Goal: Task Accomplishment & Management: Use online tool/utility

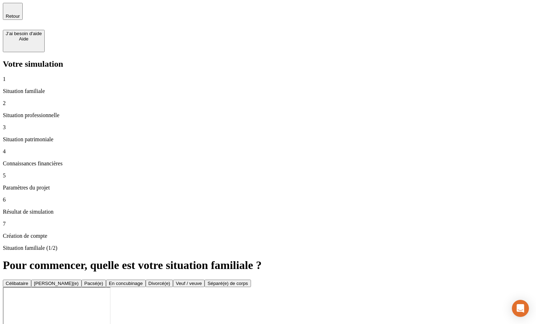
click at [28, 281] on div "Célibataire" at bounding box center [17, 283] width 23 height 5
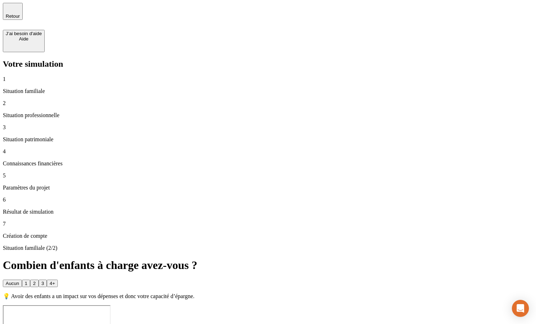
click at [22, 280] on button "Aucun" at bounding box center [12, 283] width 19 height 7
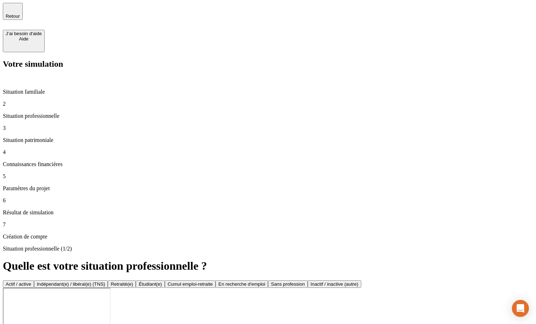
click at [34, 280] on button "Actif / active" at bounding box center [18, 283] width 31 height 7
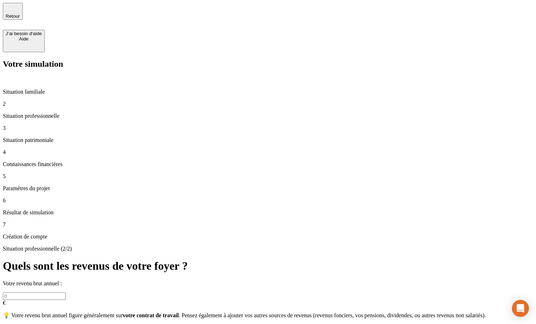
click at [66, 292] on input "text" at bounding box center [34, 295] width 63 height 7
type input "50 000"
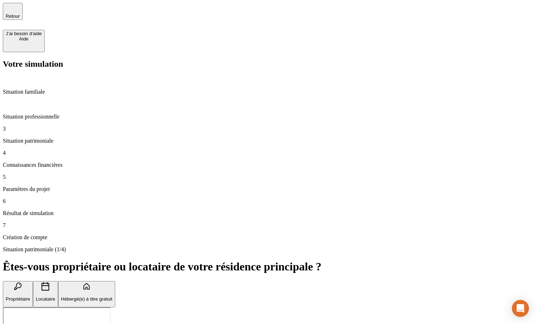
click at [33, 281] on button "Propriétaire" at bounding box center [18, 294] width 30 height 27
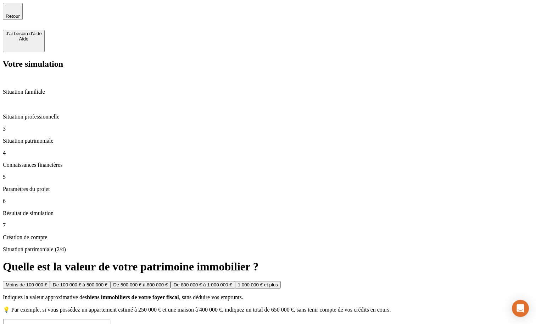
click at [47, 282] on div "Moins de 100 000 €" at bounding box center [27, 284] width 42 height 5
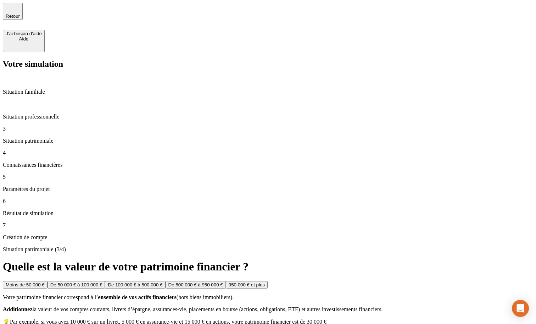
click at [45, 282] on div "Moins de 50 000 €" at bounding box center [25, 284] width 39 height 5
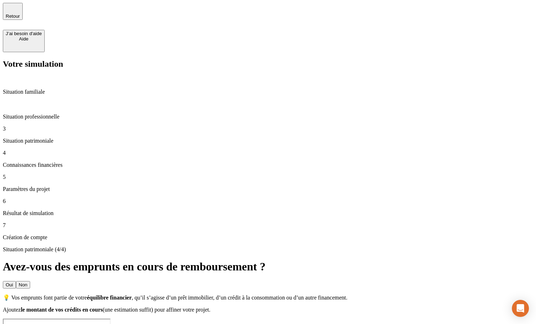
click at [30, 281] on button "Non" at bounding box center [23, 284] width 14 height 7
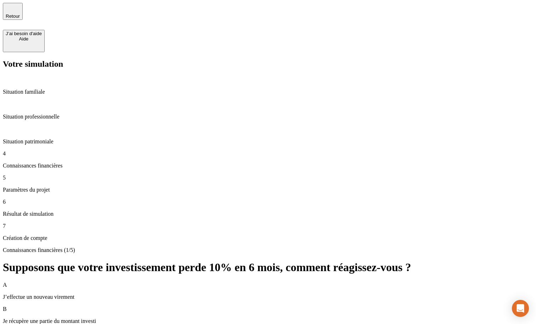
click at [241, 294] on p "J’effectue un nouveau virement" at bounding box center [268, 297] width 531 height 6
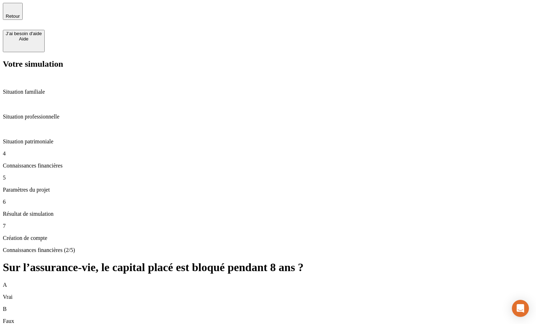
click at [317, 282] on div "A Vrai" at bounding box center [268, 291] width 531 height 18
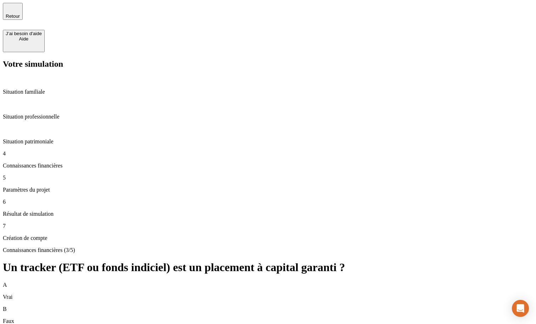
click at [349, 282] on div "A Vrai" at bounding box center [268, 291] width 531 height 18
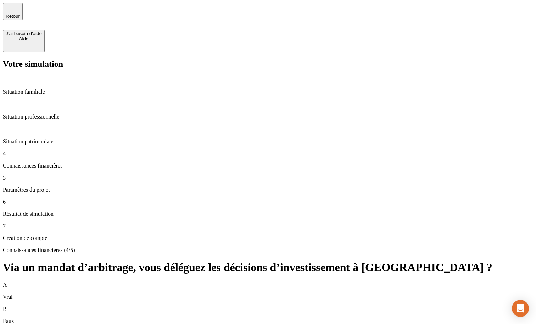
click at [314, 282] on div "A Vrai" at bounding box center [268, 291] width 531 height 18
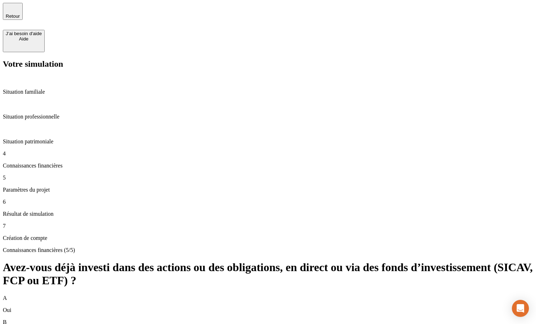
click at [375, 295] on div "A Oui" at bounding box center [268, 304] width 531 height 18
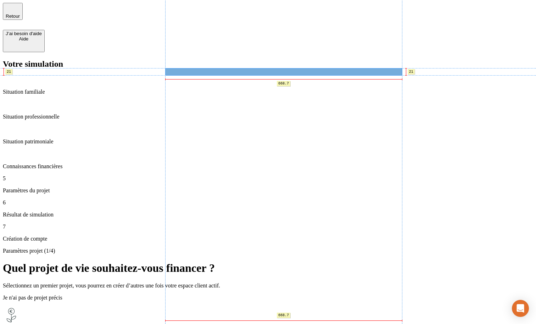
click at [220, 282] on span "Sélectionnez un premier projet, vous pourrez en créer d’autres une fois votre e…" at bounding box center [111, 285] width 217 height 6
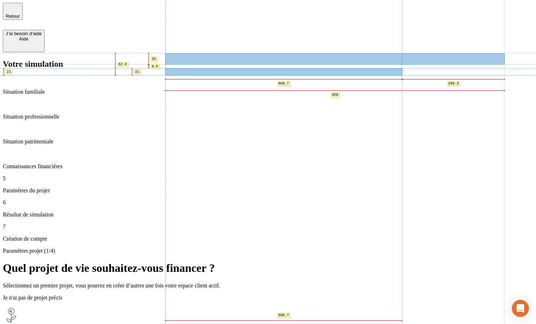
click at [254, 261] on h1 "Quel projet de vie souhaitez-vous financer ?" at bounding box center [268, 267] width 531 height 13
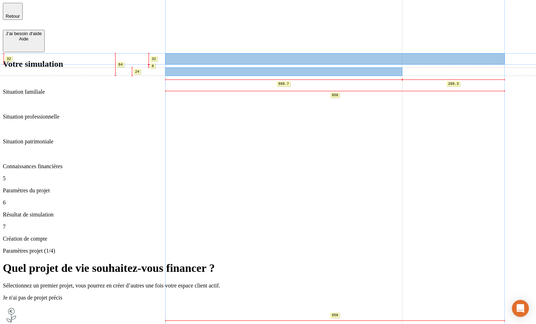
click at [220, 282] on span "Sélectionnez un premier projet, vous pourrez en créer d’autres une fois votre e…" at bounding box center [111, 285] width 217 height 6
click at [259, 261] on h1 "Quel projet de vie souhaitez-vous financer ?" at bounding box center [268, 267] width 531 height 13
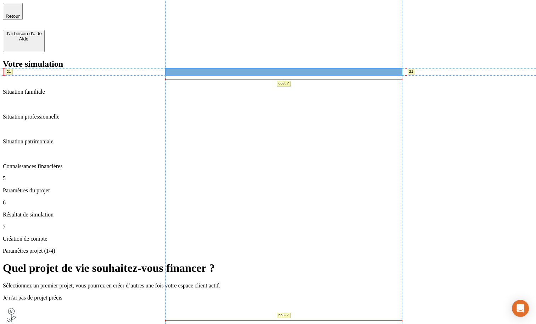
click at [220, 282] on span "Sélectionnez un premier projet, vous pourrez en créer d’autres une fois votre e…" at bounding box center [111, 285] width 217 height 6
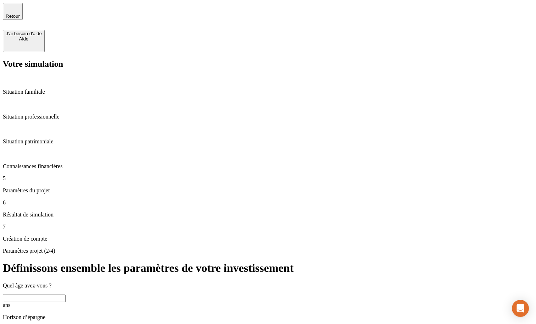
click at [66, 294] on input "text" at bounding box center [34, 297] width 63 height 7
type input "28"
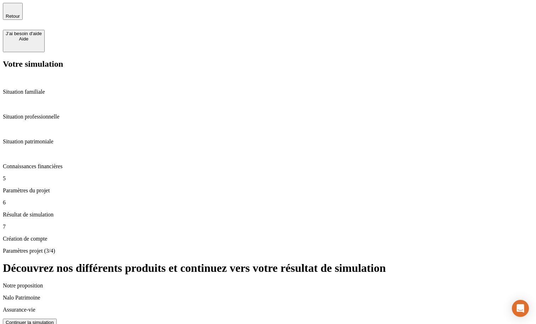
click at [57, 319] on button "Continuer la simulation" at bounding box center [30, 322] width 54 height 7
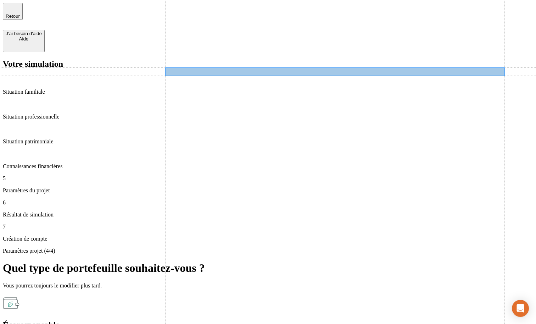
click at [235, 282] on p "Vous pourrez toujours le modifier plus tard." at bounding box center [268, 285] width 531 height 6
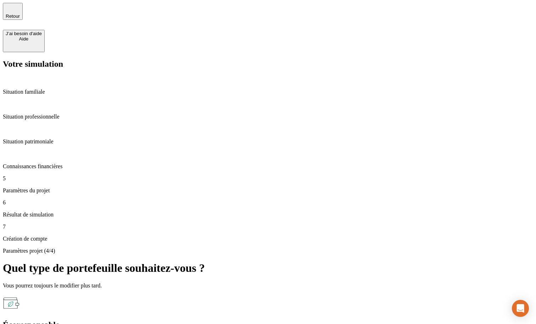
click at [227, 320] on div "Écoresponsable" at bounding box center [268, 325] width 531 height 10
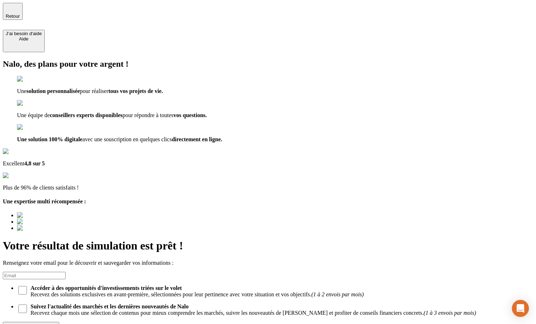
click at [66, 272] on input at bounding box center [34, 275] width 63 height 7
type input "a@b.co"
click at [56, 323] on div "Découvrir ma simulation" at bounding box center [31, 325] width 51 height 5
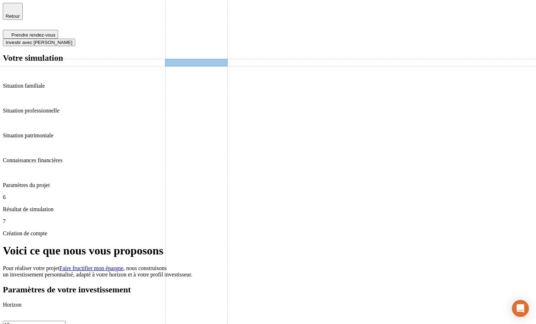
click at [60, 265] on span "Pour réaliser votre projet" at bounding box center [31, 268] width 57 height 6
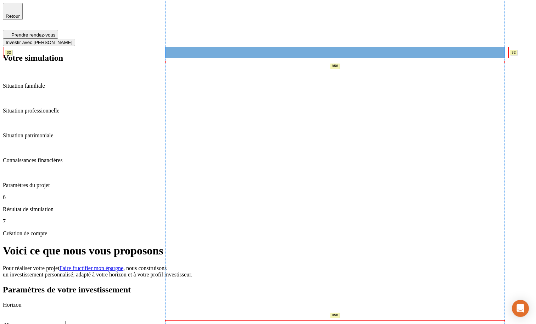
click at [216, 244] on h1 "Voici ce que nous vous proposons" at bounding box center [268, 250] width 531 height 13
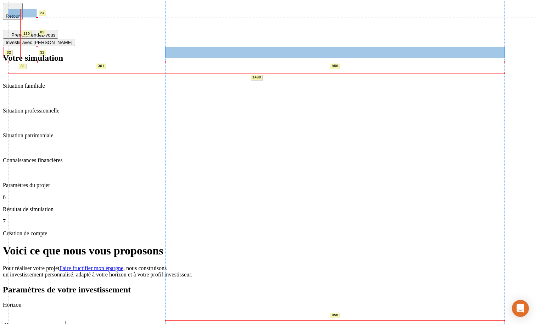
click at [17, 15] on div "Retour" at bounding box center [13, 11] width 14 height 15
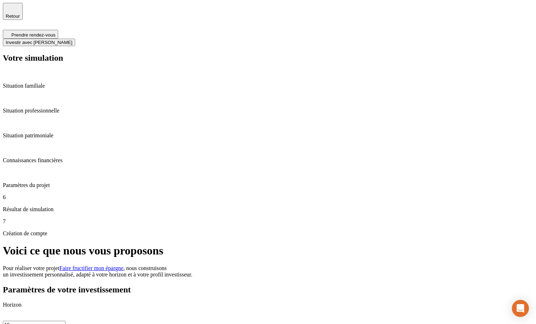
click at [16, 12] on icon "button" at bounding box center [13, 8] width 9 height 9
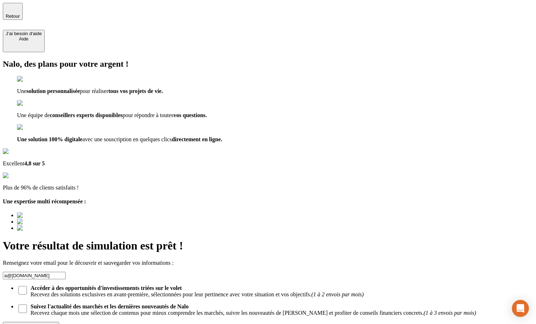
click at [16, 12] on icon "button" at bounding box center [13, 8] width 9 height 9
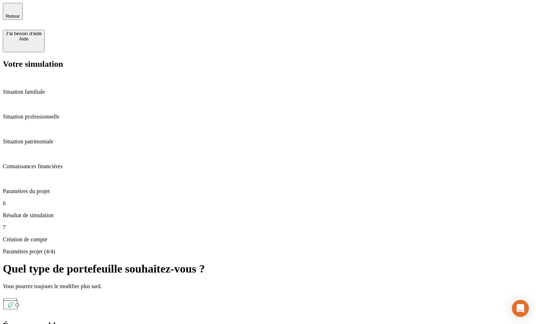
click at [16, 12] on icon "button" at bounding box center [13, 8] width 9 height 9
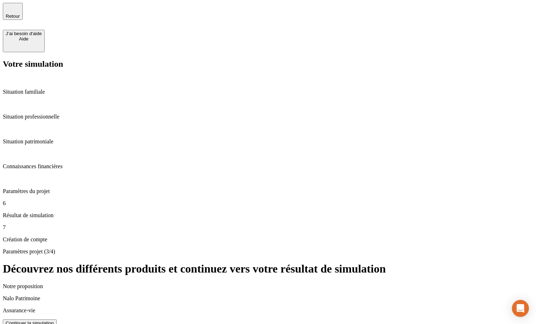
click at [54, 320] on div "Continuer la simulation" at bounding box center [30, 322] width 48 height 5
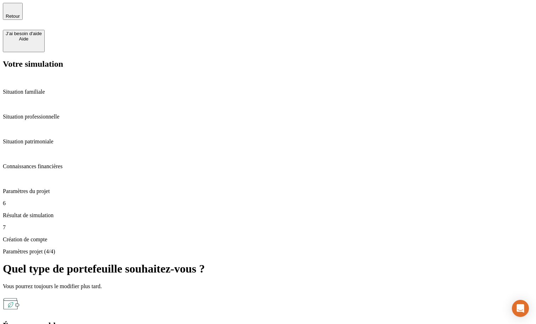
click at [20, 13] on span "Retour" at bounding box center [13, 15] width 14 height 5
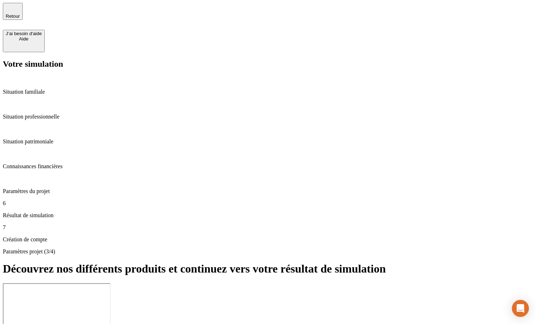
click at [20, 13] on span "Retour" at bounding box center [13, 15] width 14 height 5
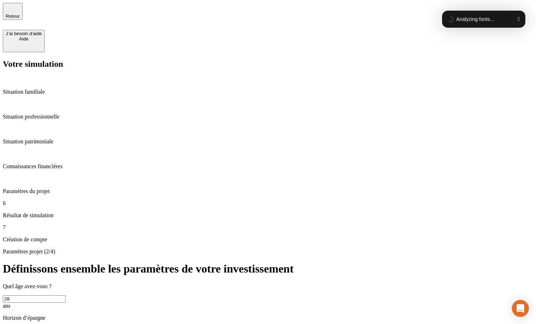
click at [230, 195] on html "Retour J’ai besoin d'aide Aide Votre simulation Situation familiale Situation p…" at bounding box center [268, 253] width 536 height 507
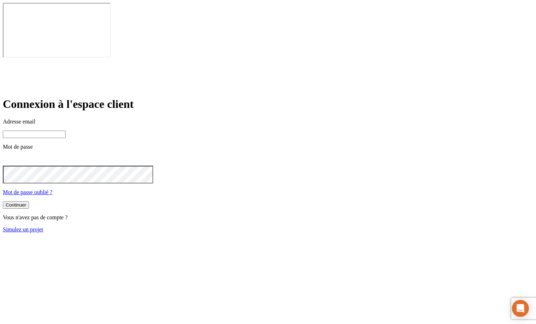
click at [66, 131] on input at bounding box center [34, 134] width 63 height 7
click at [66, 131] on input "[PERSON_NAME][DOMAIN_NAME][EMAIL_ADDRESS][DOMAIN_NAME]" at bounding box center [34, 134] width 63 height 7
type input "[PERSON_NAME][DOMAIN_NAME][EMAIL_ADDRESS][DOMAIN_NAME]"
click at [3, 201] on button "Continuer" at bounding box center [16, 204] width 26 height 7
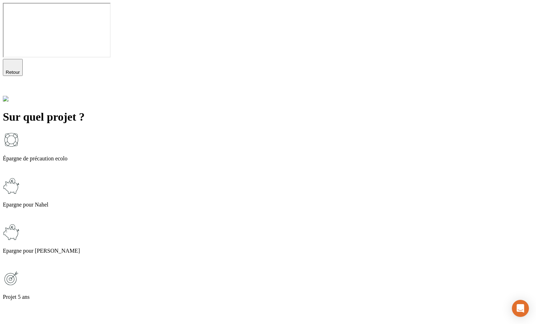
click at [218, 201] on p "Epargne pour Nahel" at bounding box center [268, 204] width 531 height 6
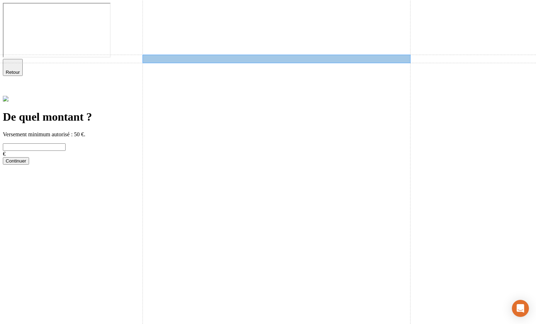
click at [179, 131] on p "Versement minimum autorisé : 50 €." at bounding box center [268, 134] width 531 height 6
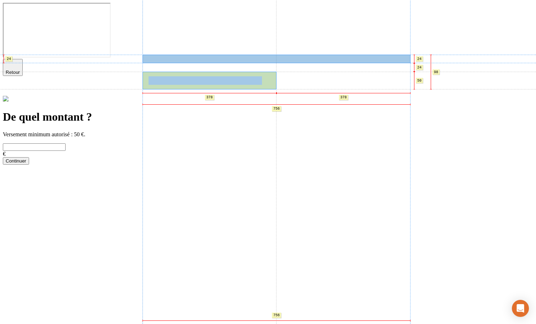
click at [66, 143] on input "text" at bounding box center [34, 146] width 63 height 7
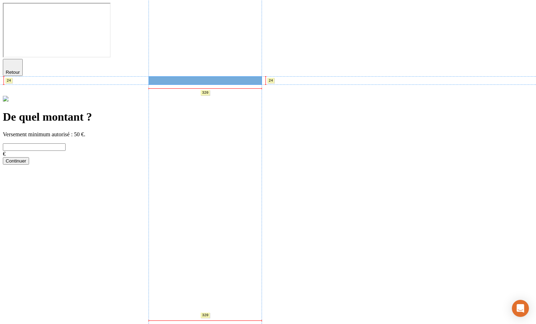
click at [66, 143] on input "text" at bounding box center [34, 146] width 63 height 7
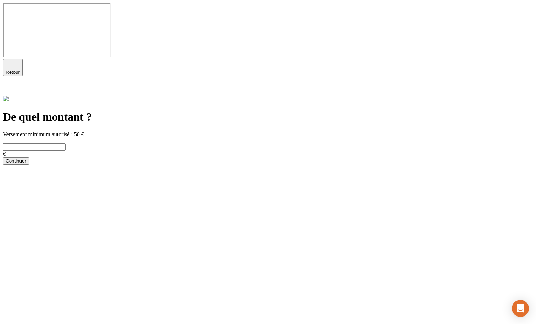
click at [66, 143] on input "text" at bounding box center [34, 146] width 63 height 7
type input "100"
click at [29, 157] on button "Continuer" at bounding box center [16, 160] width 26 height 7
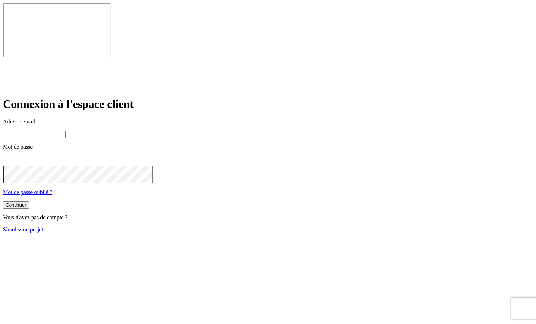
click at [66, 131] on input at bounding box center [34, 134] width 63 height 7
type input "james.bond+3110@nalo.fr"
click at [29, 202] on button "Continuer" at bounding box center [16, 205] width 26 height 7
click at [215, 144] on p "Mot de passe" at bounding box center [268, 147] width 531 height 6
click at [66, 131] on input at bounding box center [34, 134] width 63 height 7
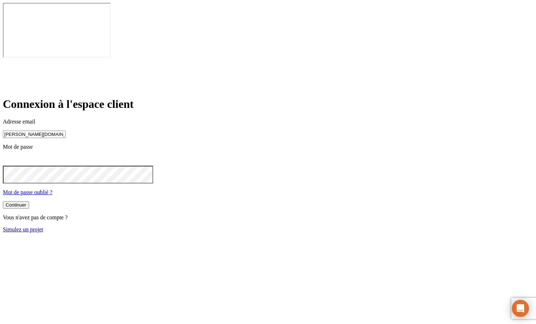
type input "james.bond+1300@nalo.fr"
click at [29, 202] on button "Continuer" at bounding box center [16, 205] width 26 height 7
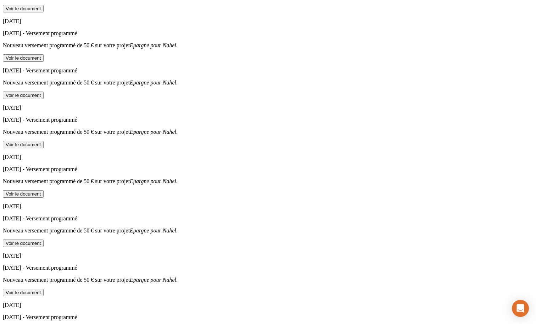
scroll to position [3083, 0]
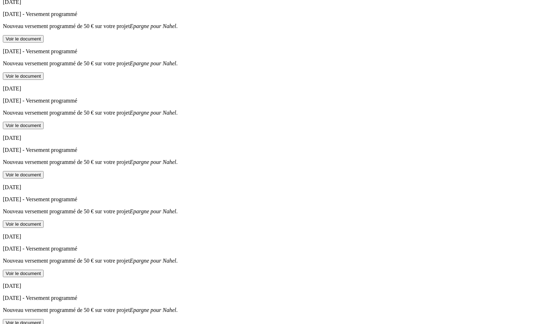
scroll to position [3074, 0]
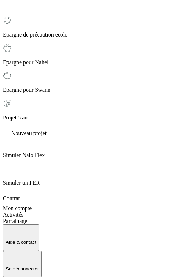
scroll to position [4802, 0]
